Goal: Information Seeking & Learning: Learn about a topic

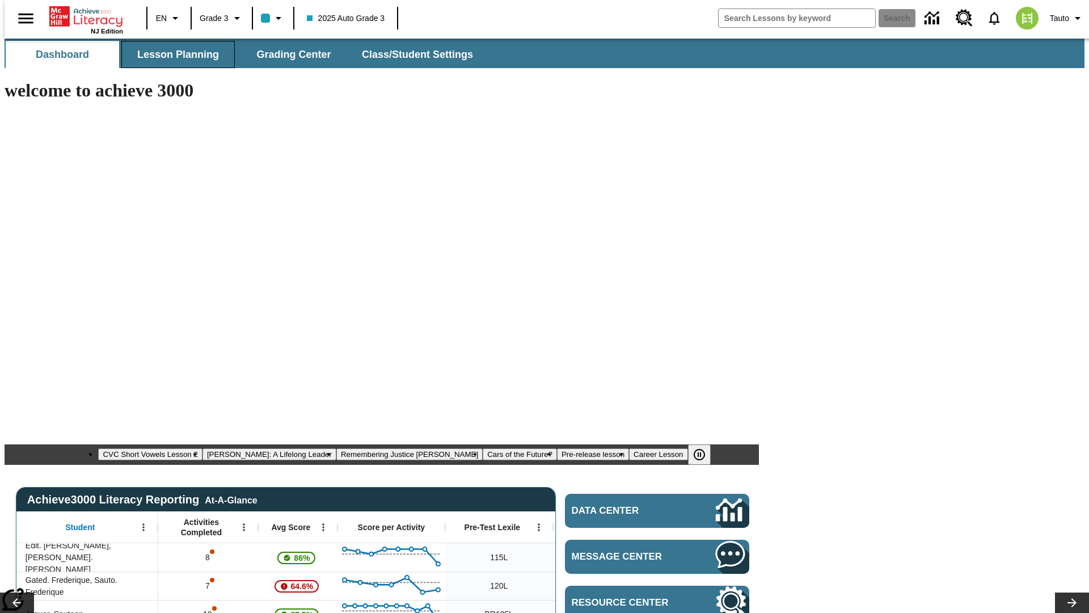
click at [174, 54] on span "Lesson Planning" at bounding box center [178, 54] width 82 height 13
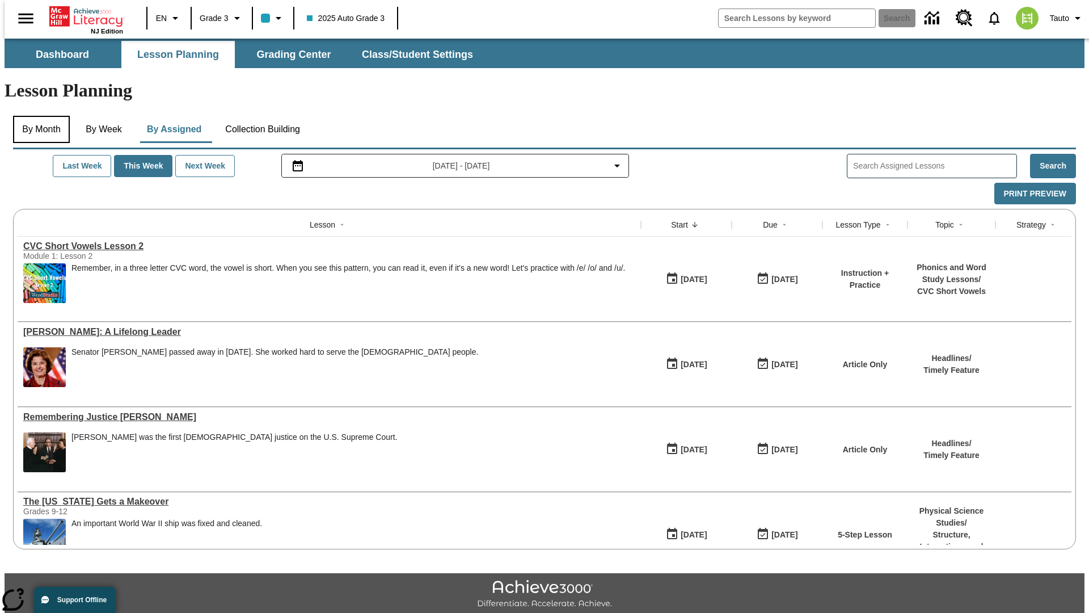
click at [38, 116] on button "By Month" at bounding box center [41, 129] width 57 height 27
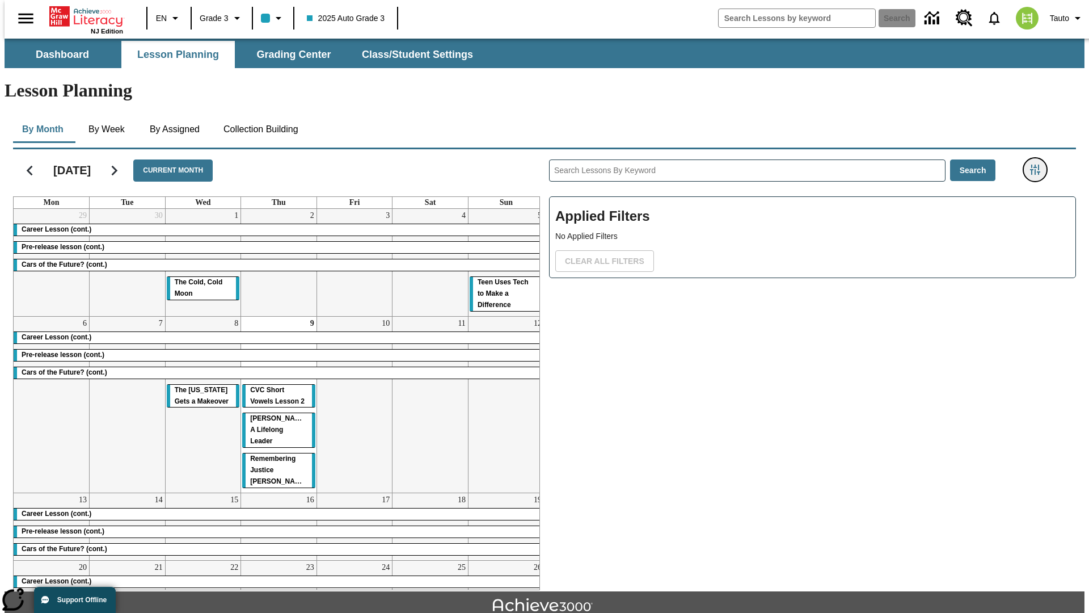
click at [1038, 164] on icon "Filters Side menu" at bounding box center [1035, 169] width 10 height 10
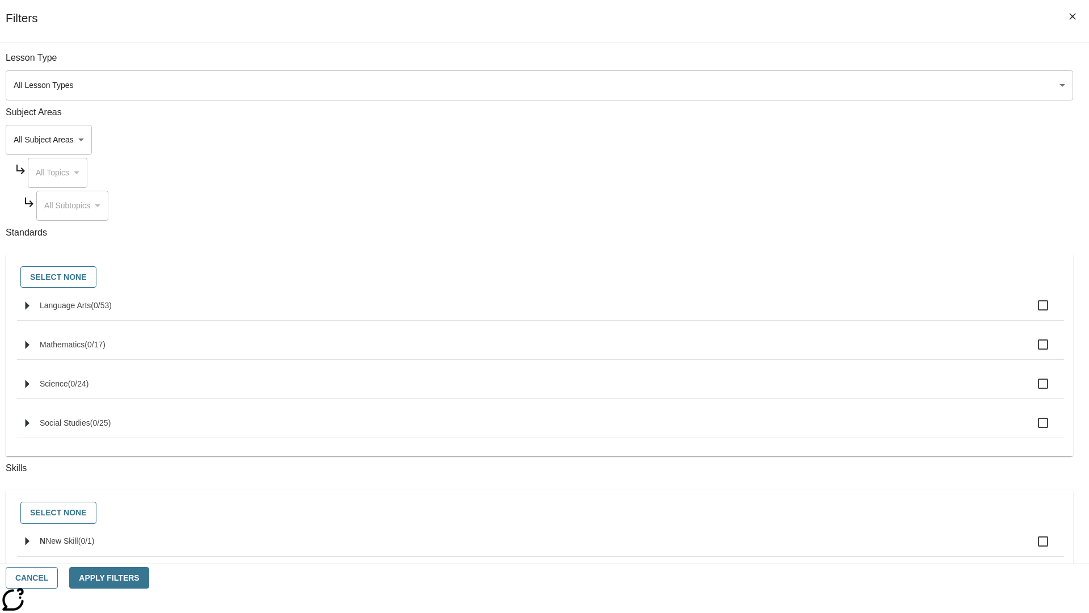
click at [817, 140] on body "Skip to main content [GEOGRAPHIC_DATA] Edition EN Grade 3 2025 Auto Grade 3 Sea…" at bounding box center [545, 352] width 1080 height 626
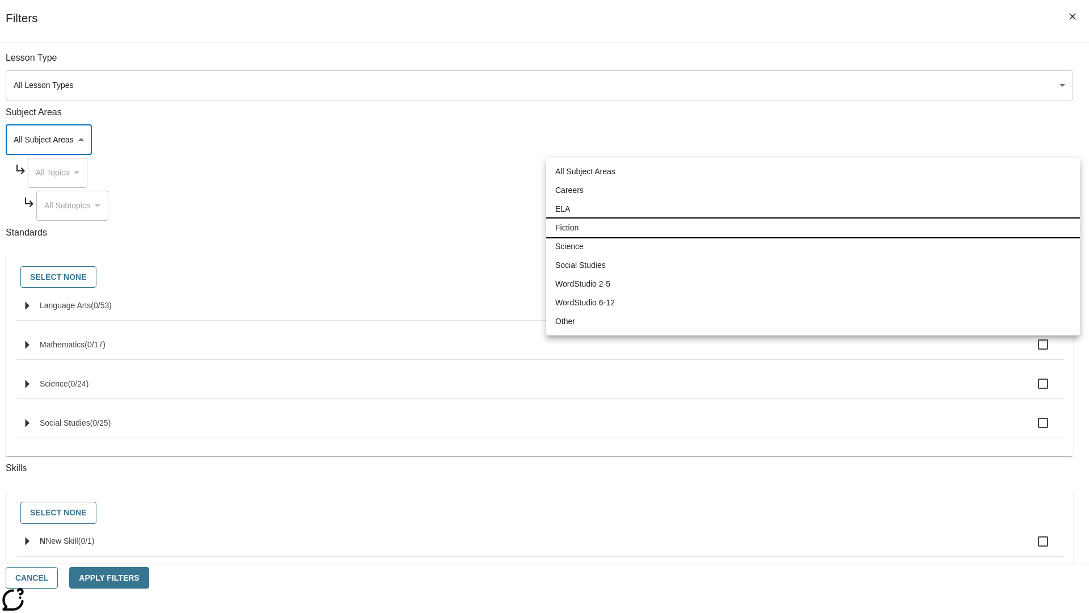
click at [813, 227] on li "Fiction" at bounding box center [813, 227] width 534 height 19
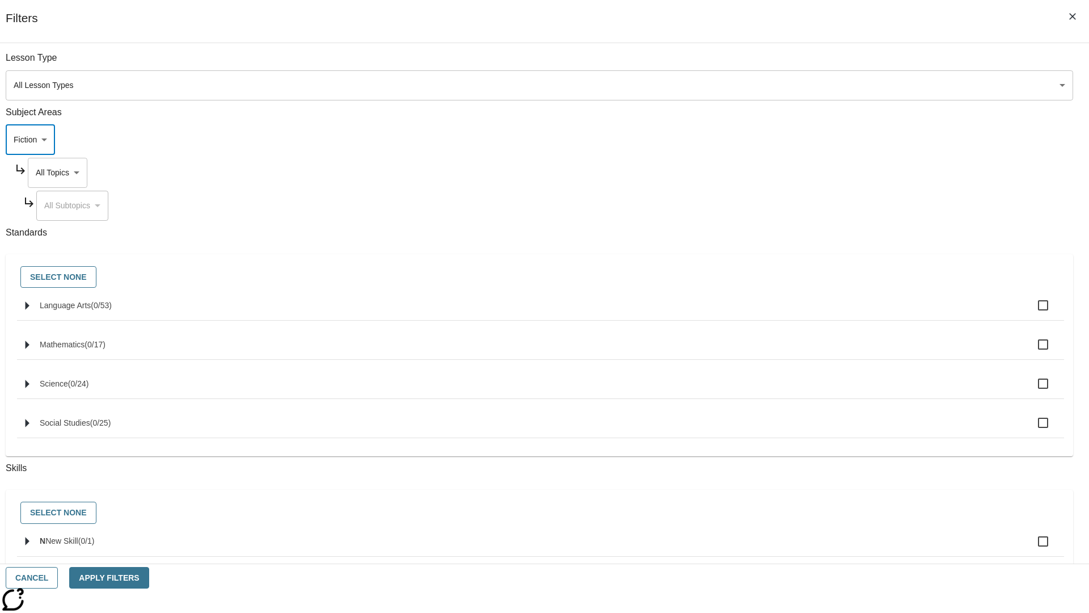
type input "4"
click at [827, 172] on body "Skip to main content [GEOGRAPHIC_DATA] Edition EN Grade 3 2025 Auto Grade 3 Sea…" at bounding box center [545, 352] width 1080 height 626
